Goal: Information Seeking & Learning: Check status

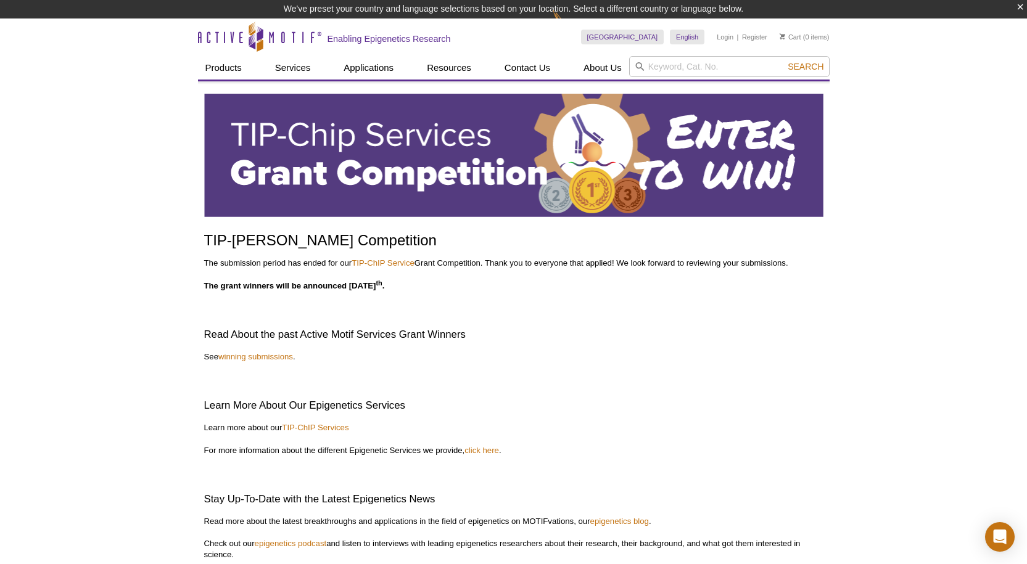
click at [356, 284] on strong "The grant winners will be announced October 7 th ." at bounding box center [294, 285] width 181 height 9
click at [289, 354] on link "winning submissions" at bounding box center [255, 356] width 75 height 9
